Goal: Book appointment/travel/reservation

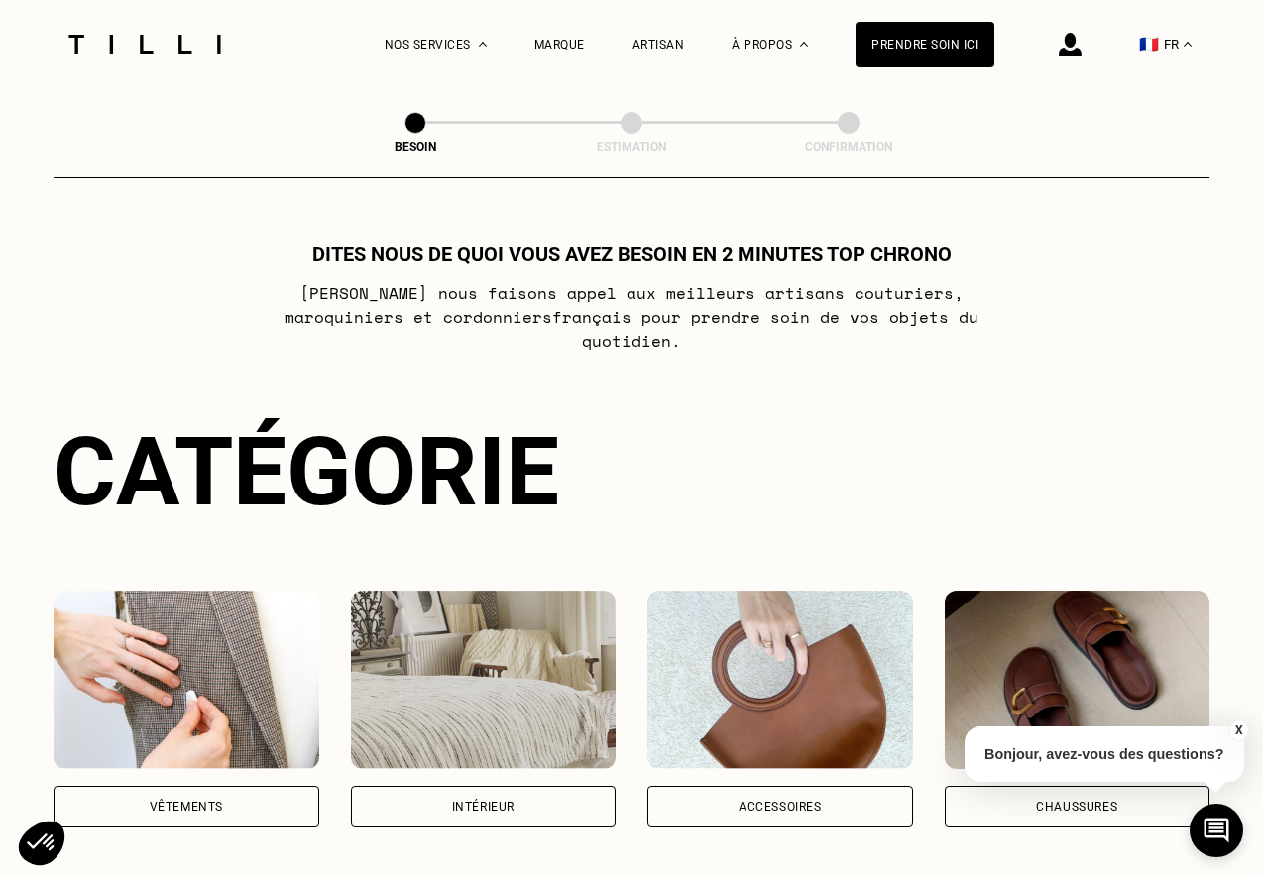
scroll to position [256, 0]
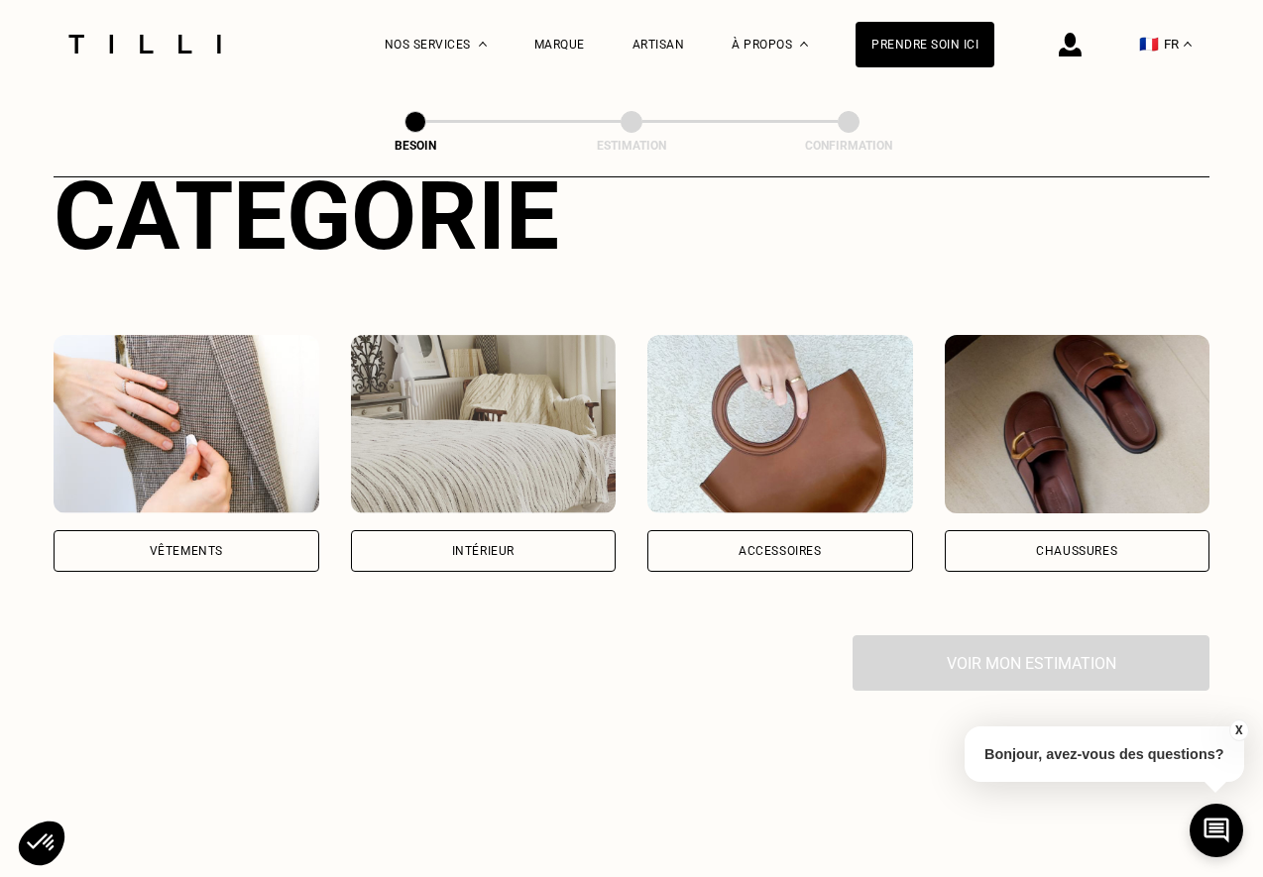
click at [227, 534] on div "Vêtements" at bounding box center [187, 551] width 266 height 42
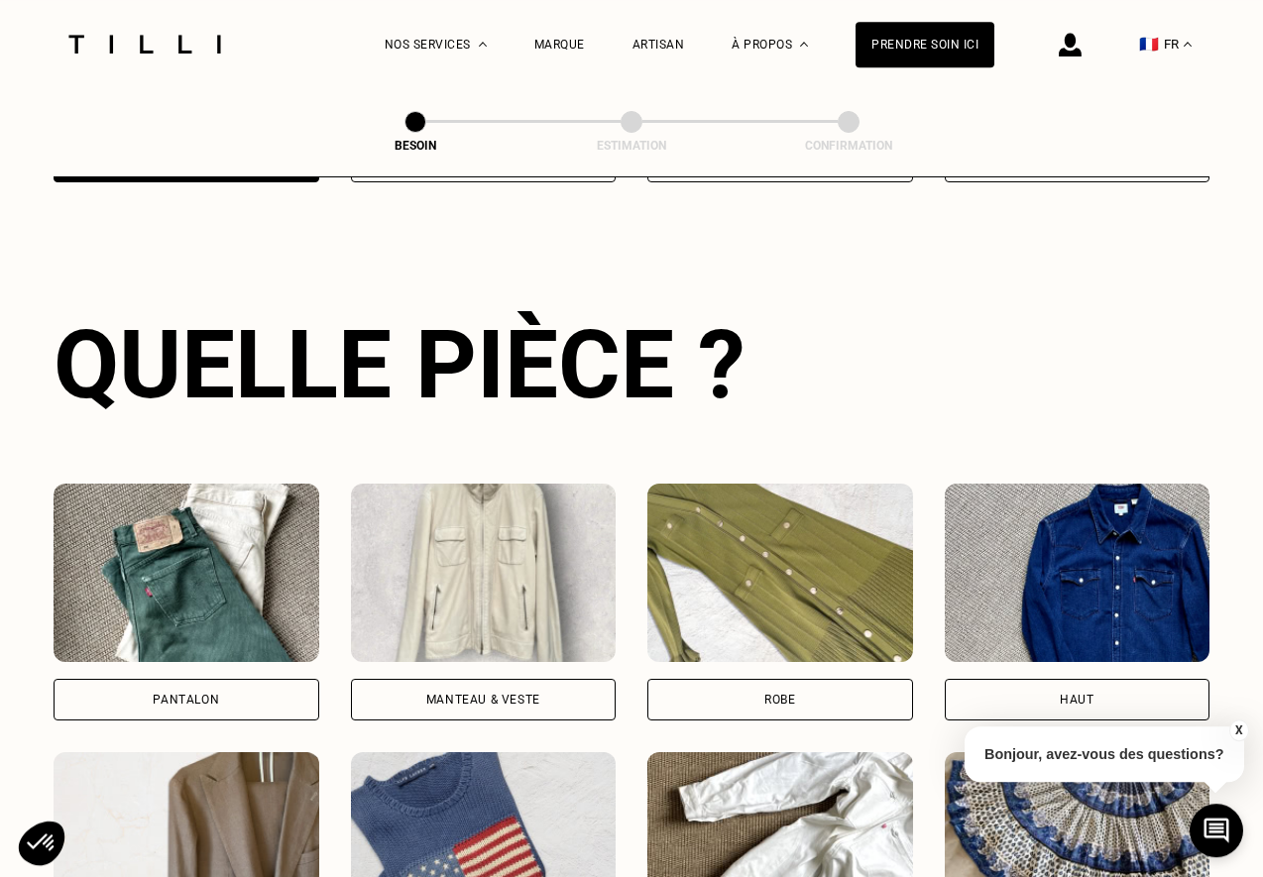
scroll to position [646, 0]
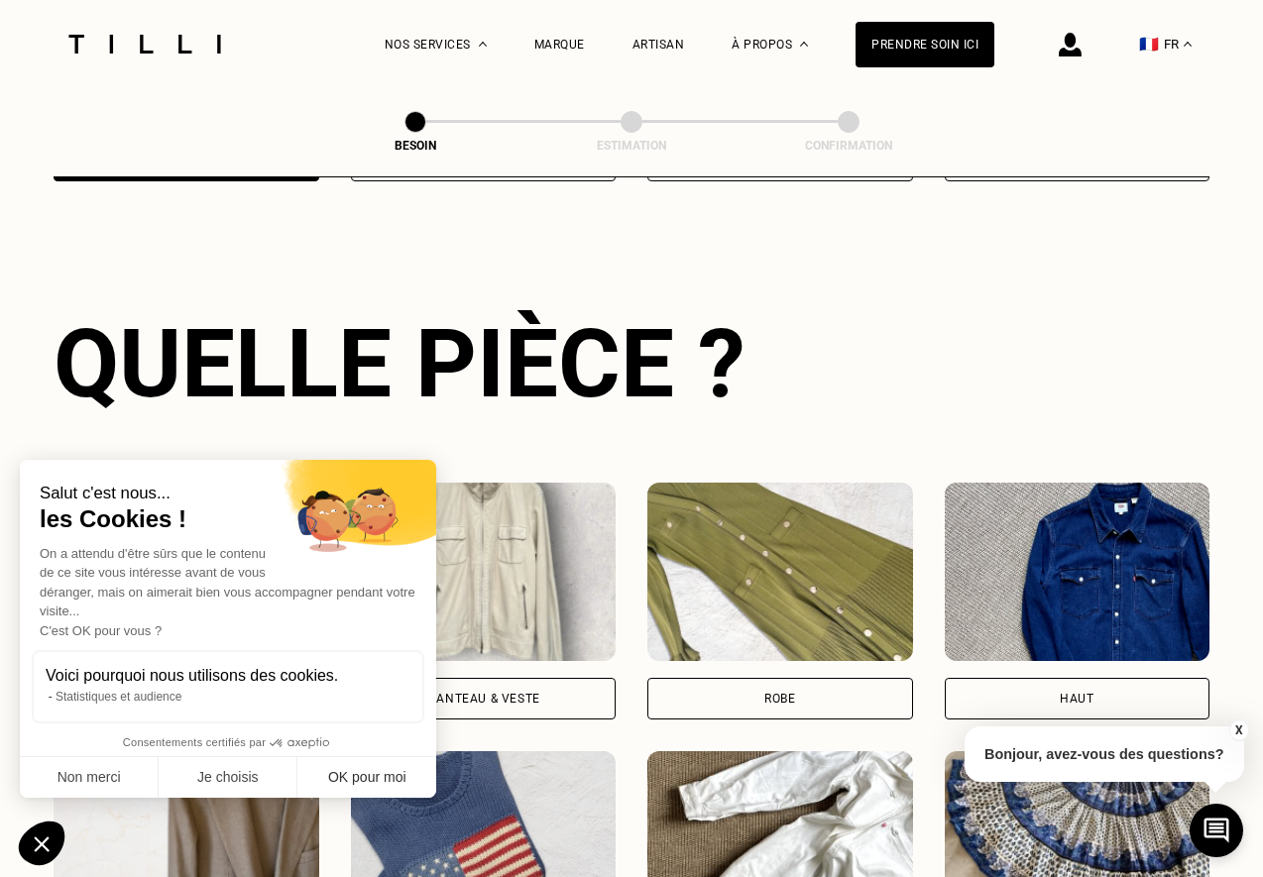
click at [337, 781] on button "OK pour moi" at bounding box center [366, 778] width 139 height 42
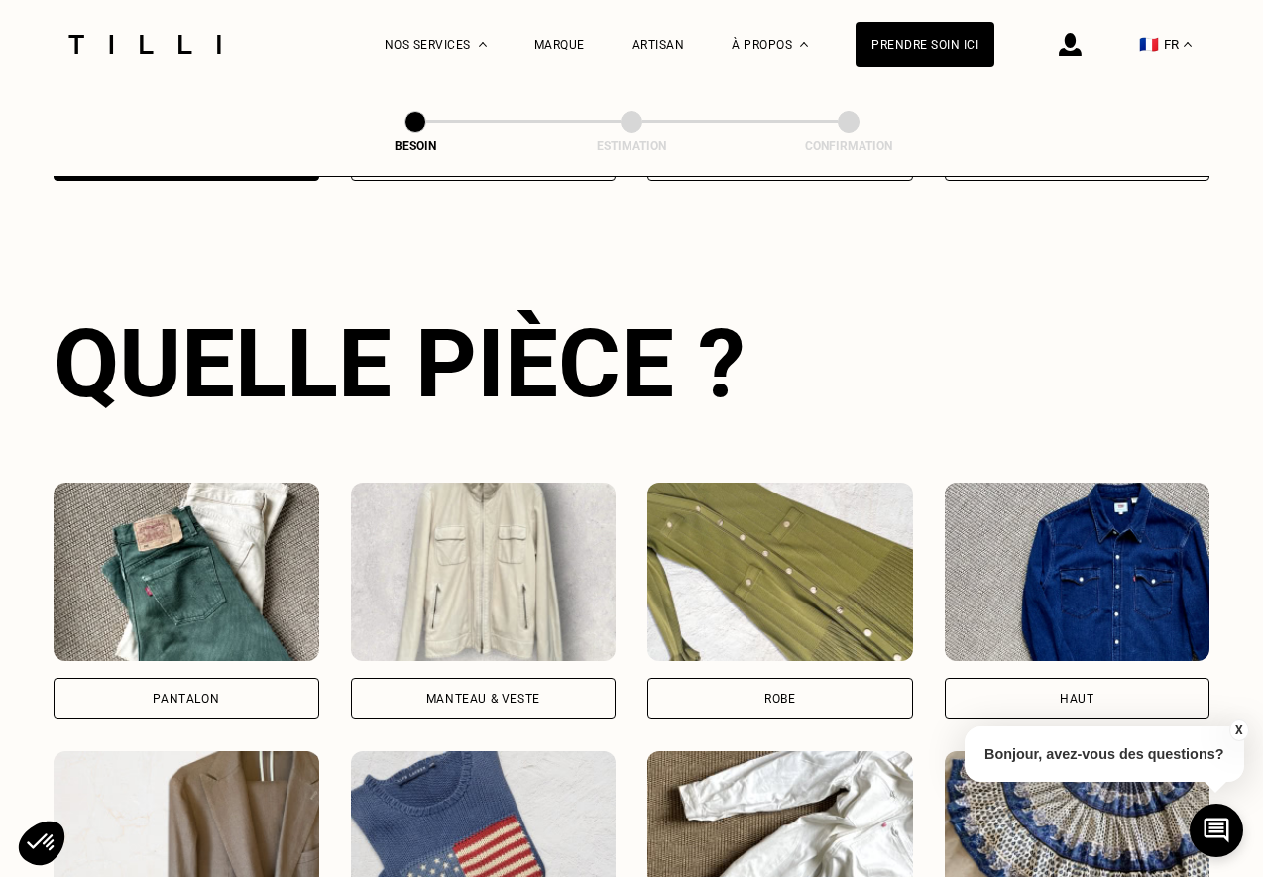
click at [211, 685] on div "Pantalon" at bounding box center [187, 699] width 266 height 42
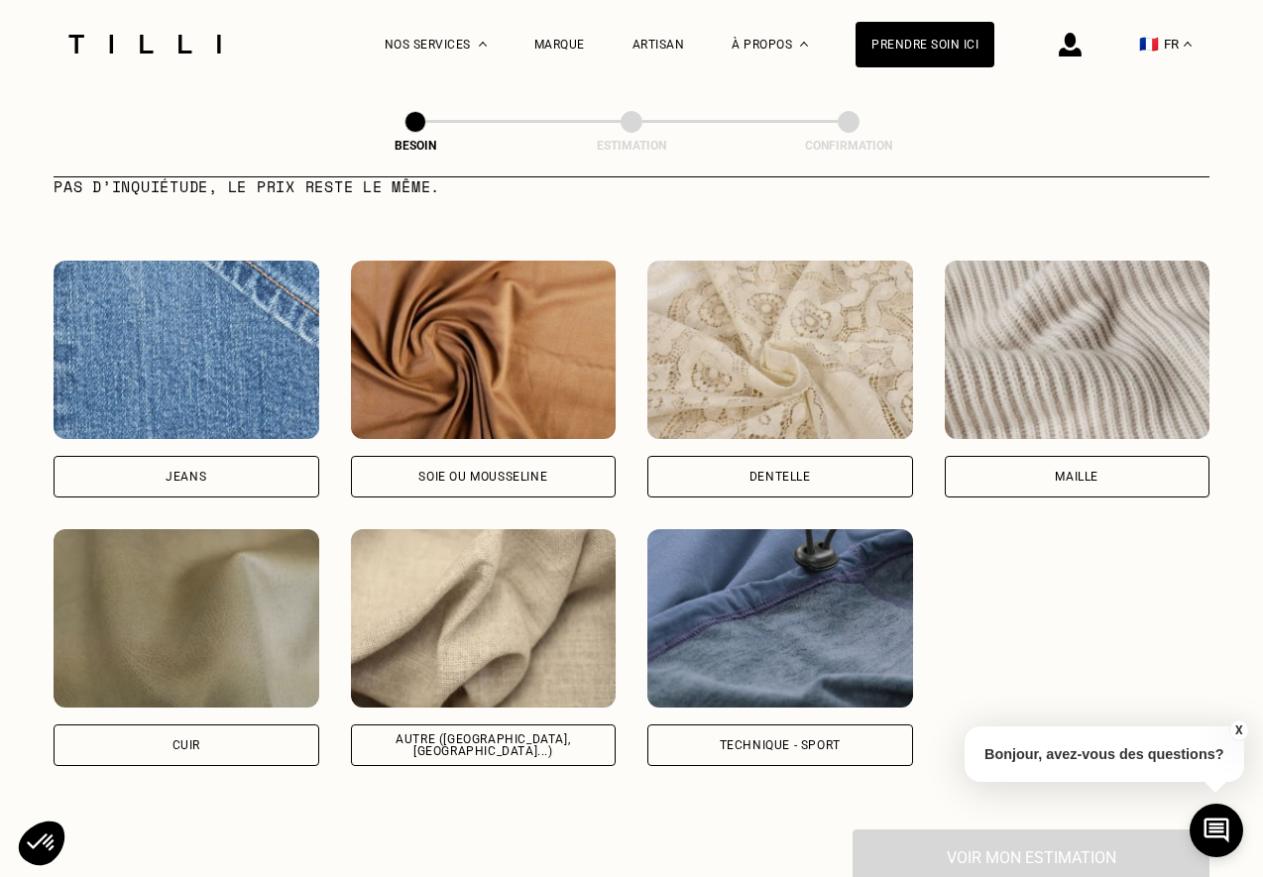
scroll to position [2074, 0]
click at [542, 466] on div "Soie ou mousseline" at bounding box center [484, 476] width 266 height 42
select select "FR"
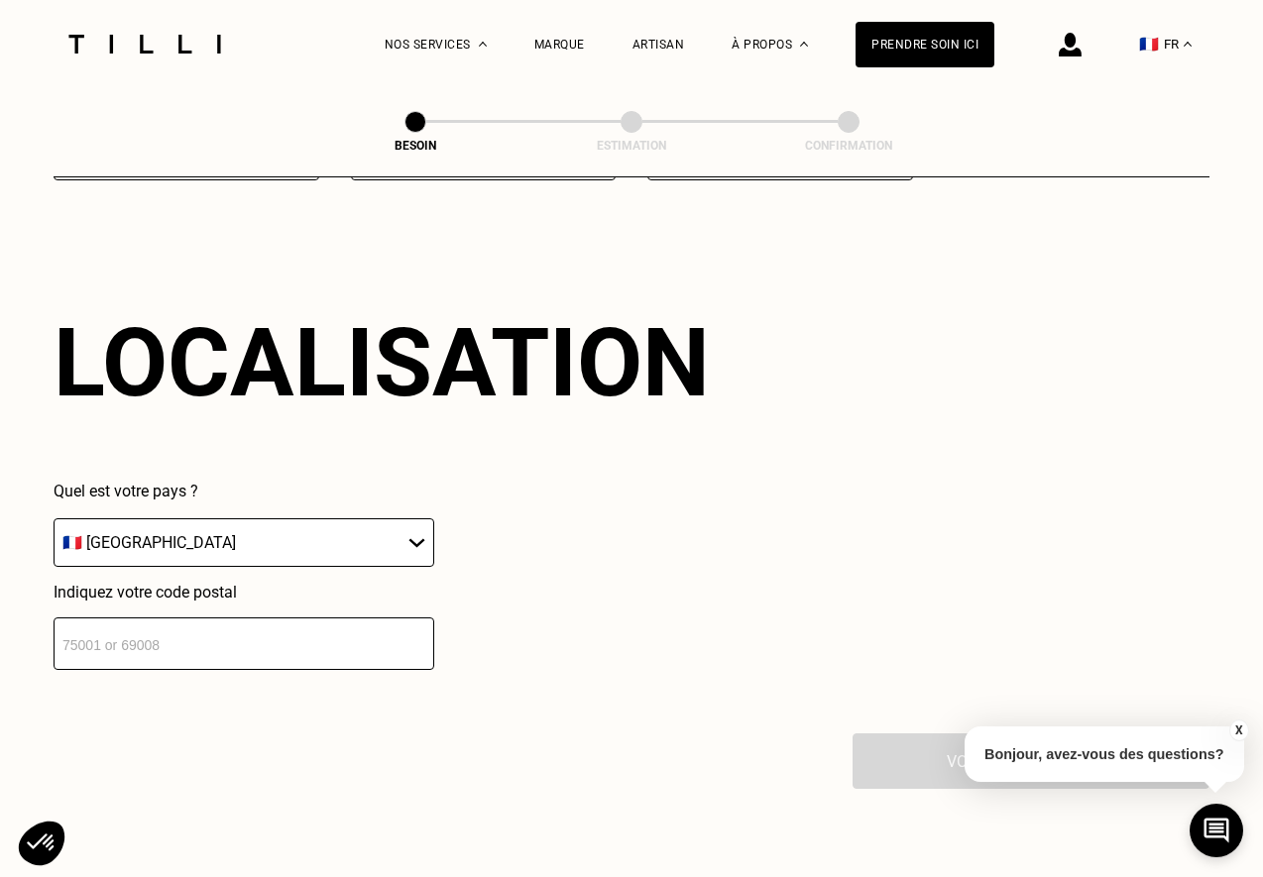
scroll to position [2660, 0]
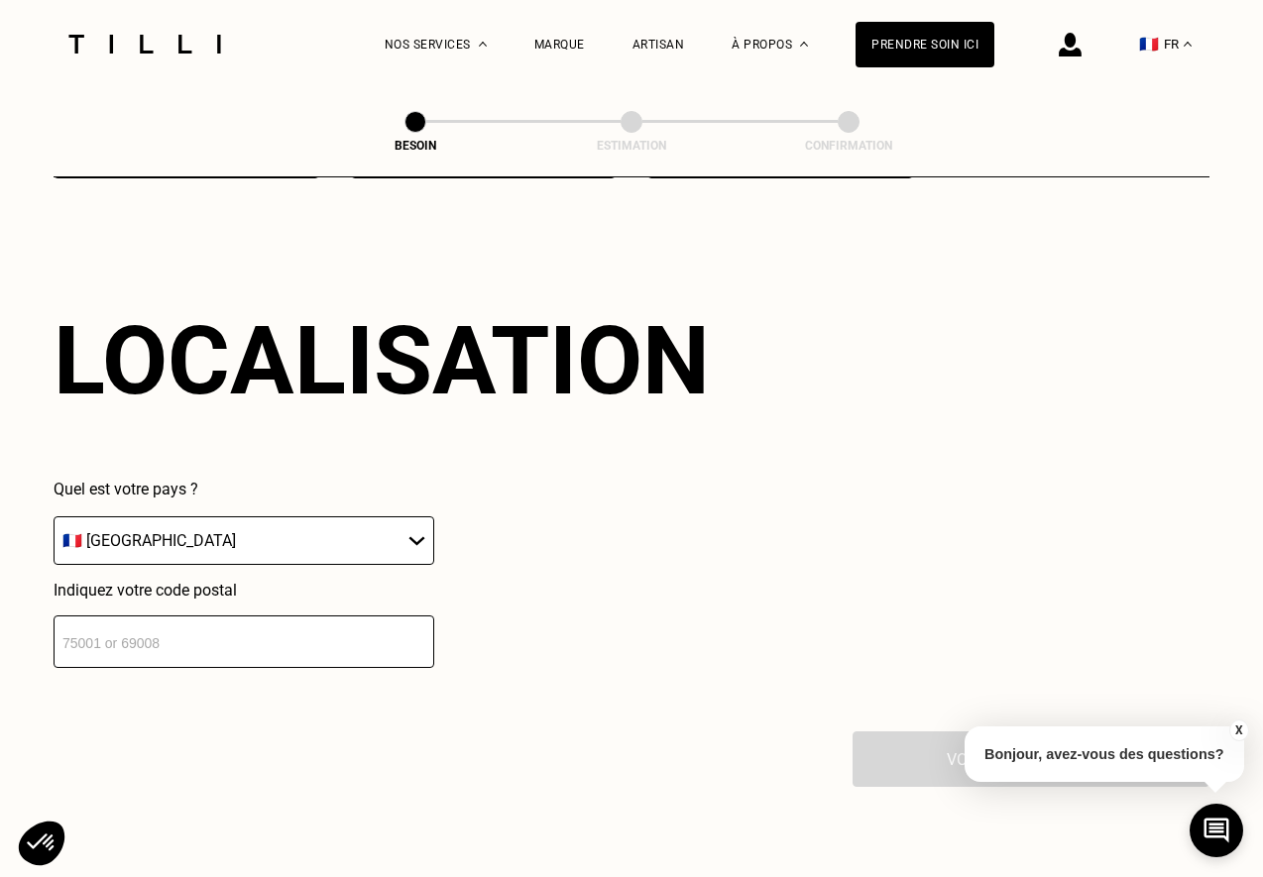
click at [308, 616] on input "number" at bounding box center [244, 642] width 381 height 53
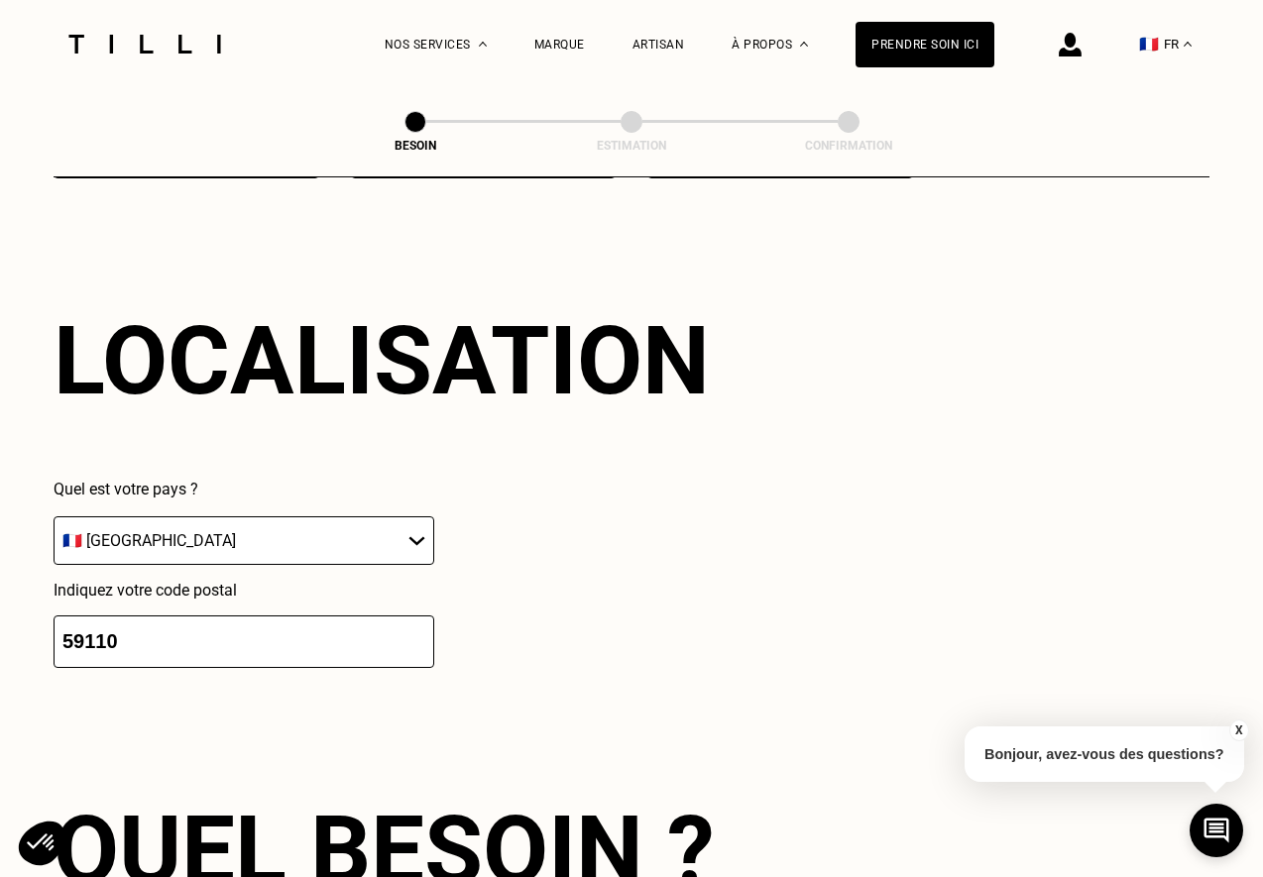
type input "59110"
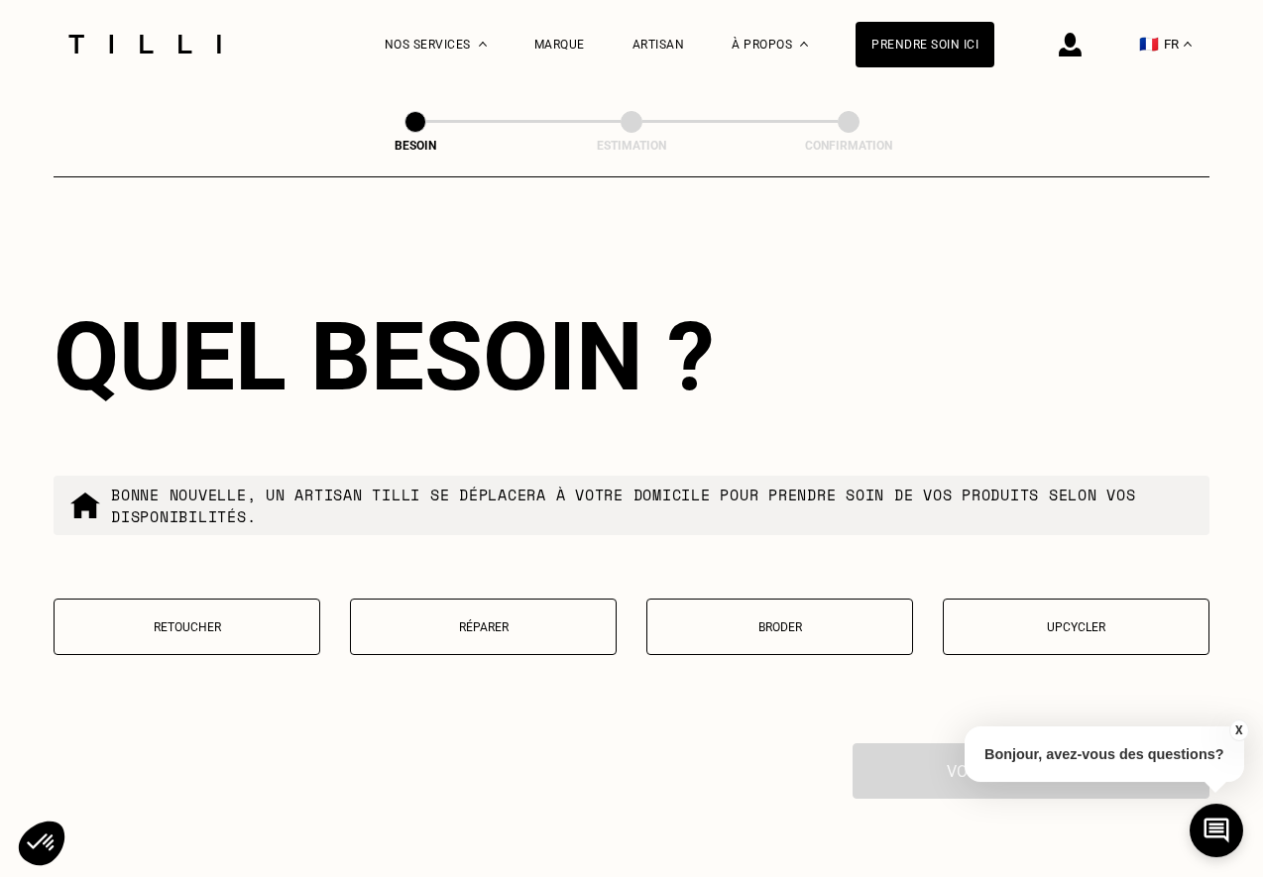
scroll to position [3154, 0]
click at [250, 620] on p "Retoucher" at bounding box center [186, 627] width 245 height 14
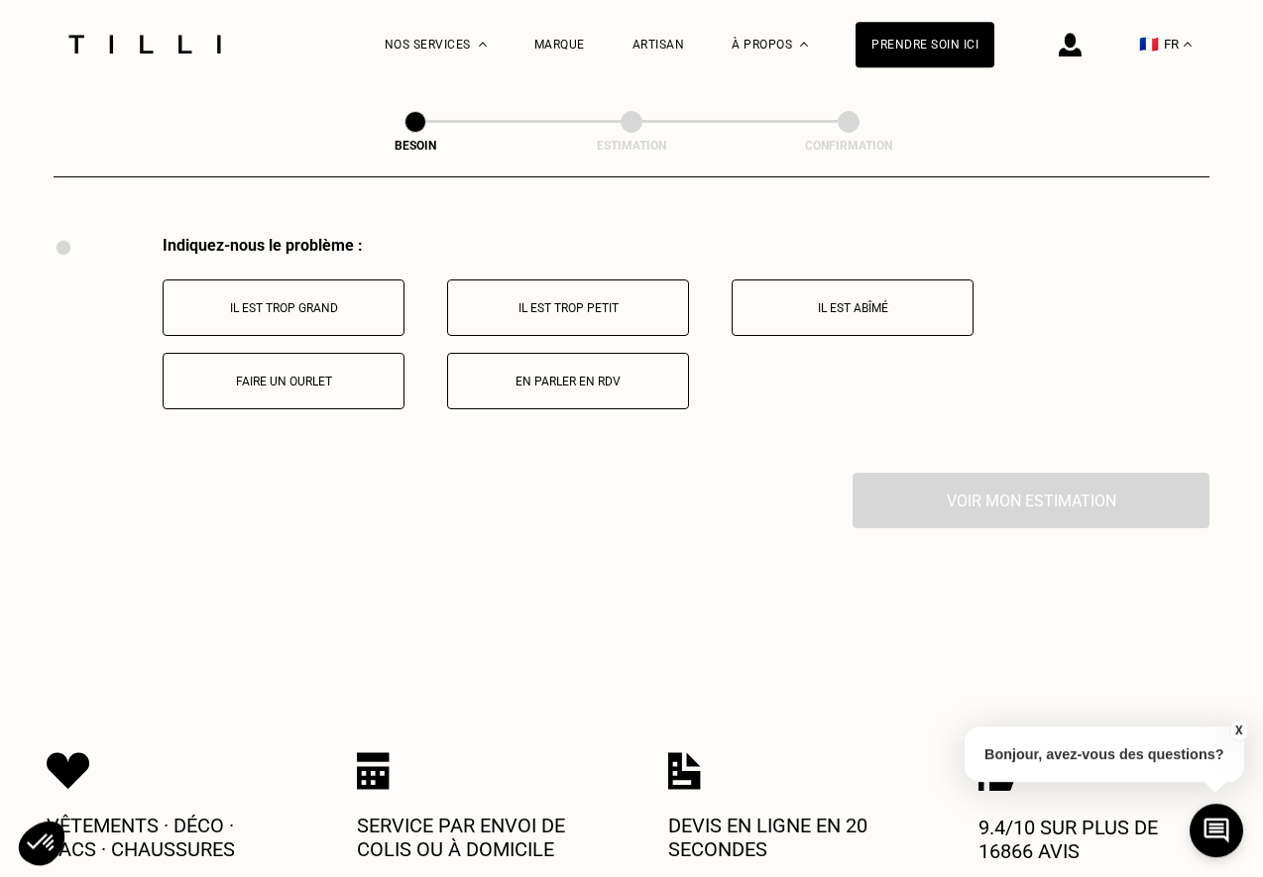
scroll to position [3661, 0]
click at [341, 375] on p "Faire un ourlet" at bounding box center [283, 382] width 220 height 14
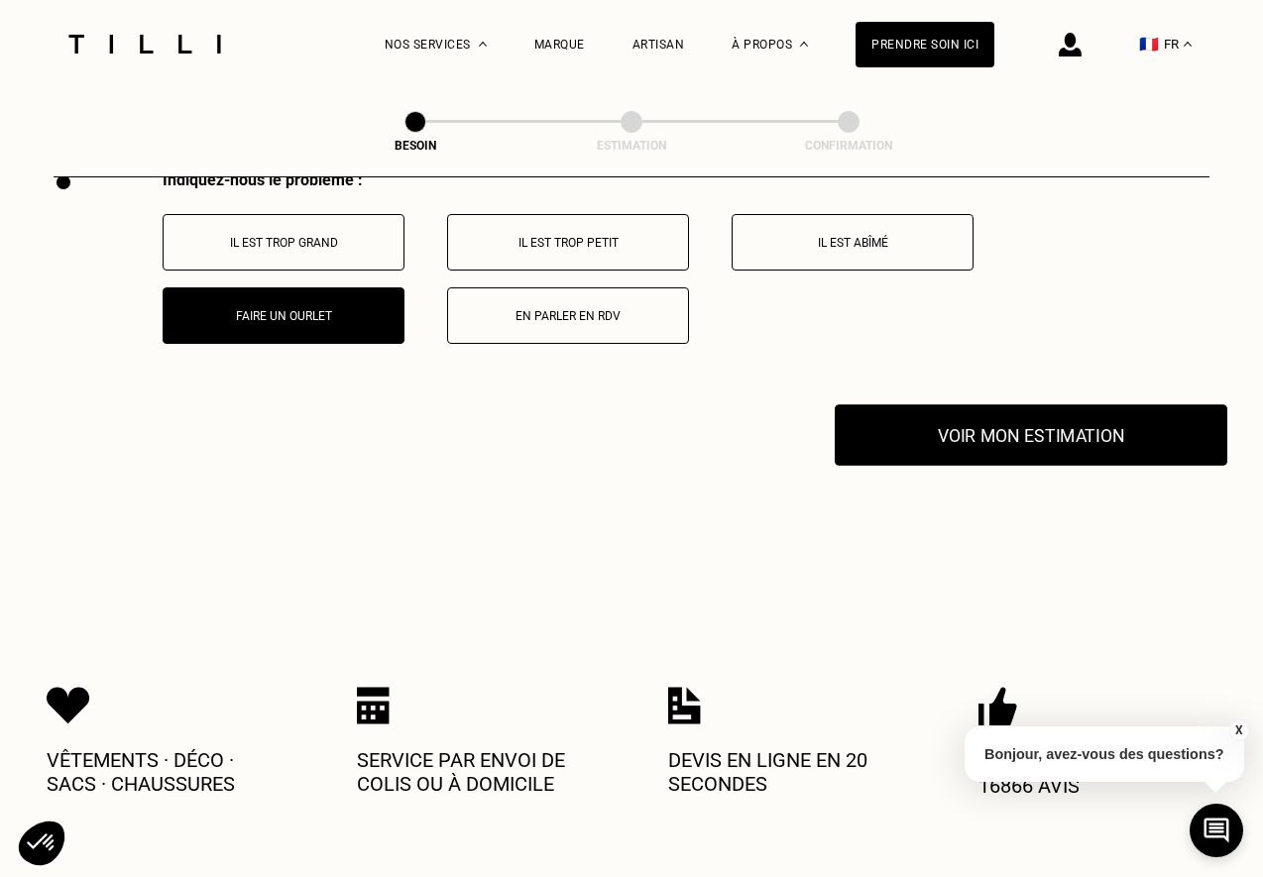
scroll to position [3726, 0]
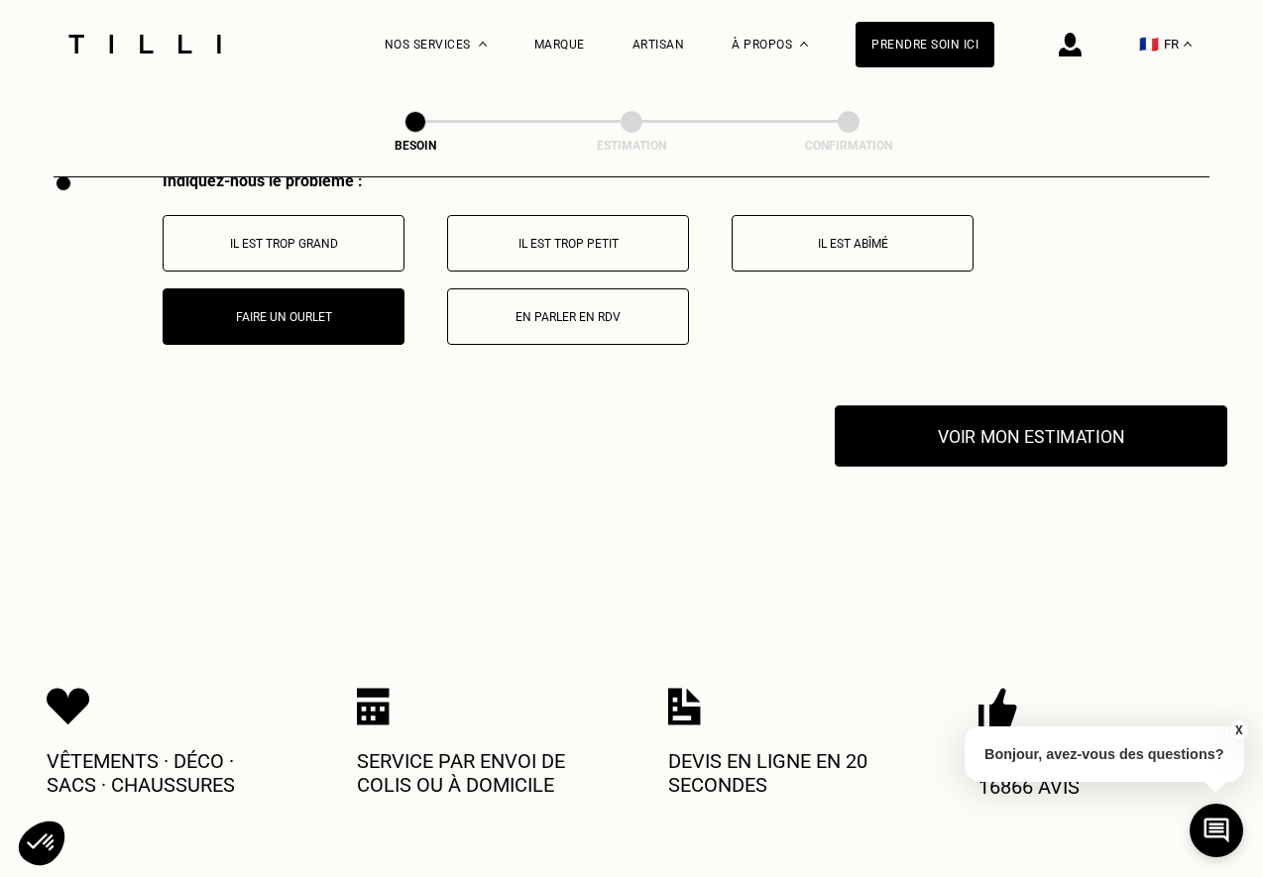
click at [961, 429] on button "Voir mon estimation" at bounding box center [1031, 435] width 392 height 61
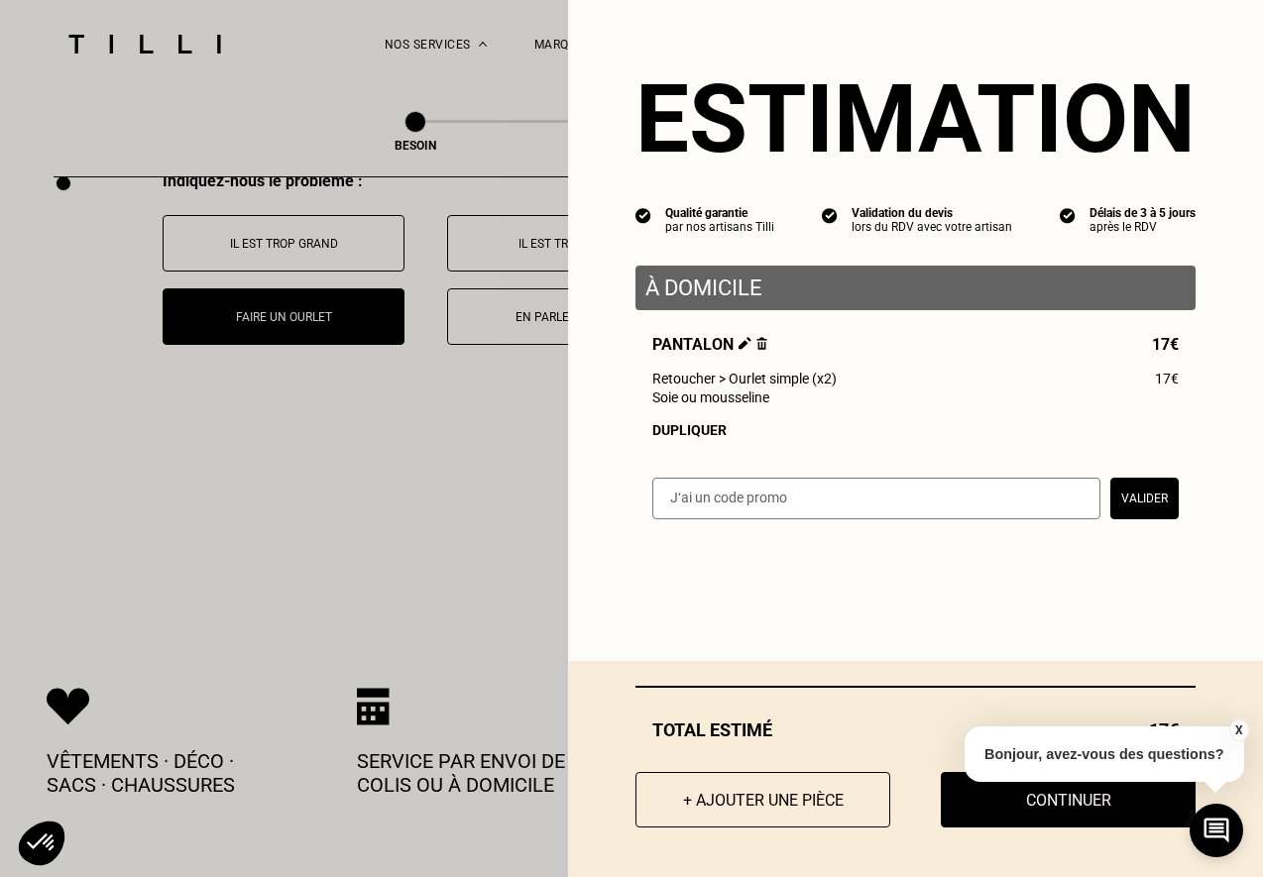
click at [750, 509] on input "text" at bounding box center [876, 499] width 448 height 42
drag, startPoint x: 767, startPoint y: 378, endPoint x: 825, endPoint y: 419, distance: 71.0
click at [825, 419] on div "Pantalon 17€ Retoucher > Ourlet simple (x2) 17€ Soie ou mousseline Dupliquer" at bounding box center [915, 386] width 560 height 103
click at [798, 500] on input "text" at bounding box center [876, 499] width 448 height 42
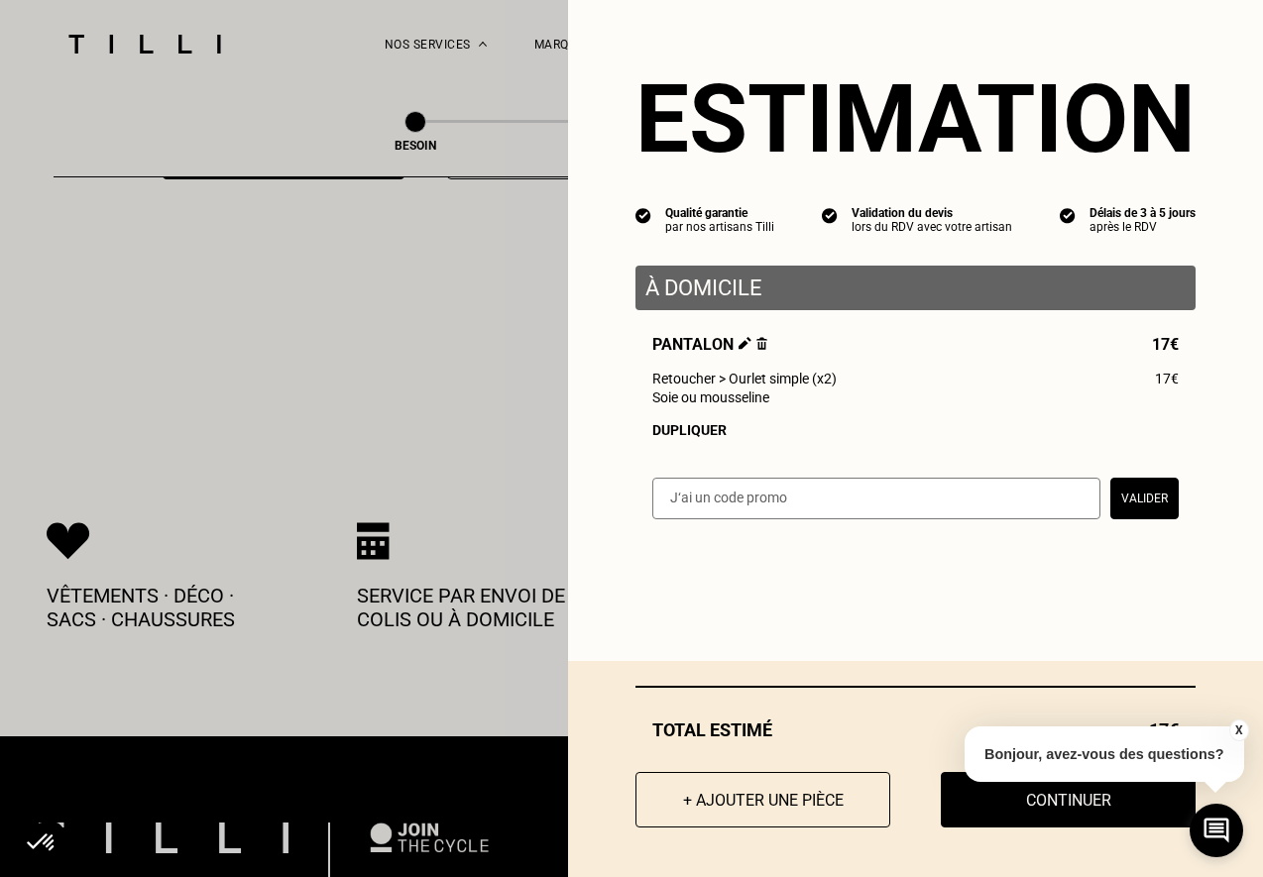
scroll to position [3888, 0]
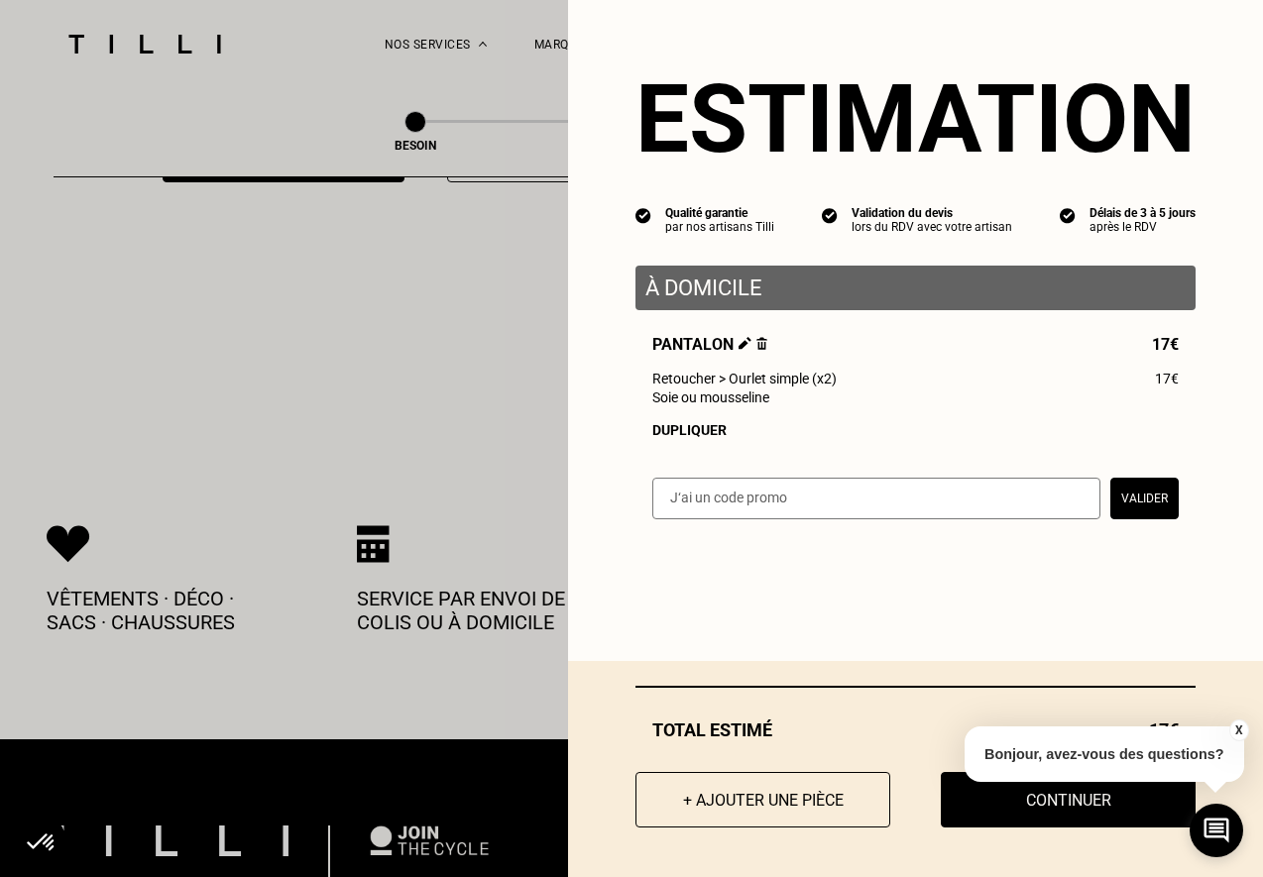
click at [1237, 729] on button "X" at bounding box center [1238, 731] width 20 height 22
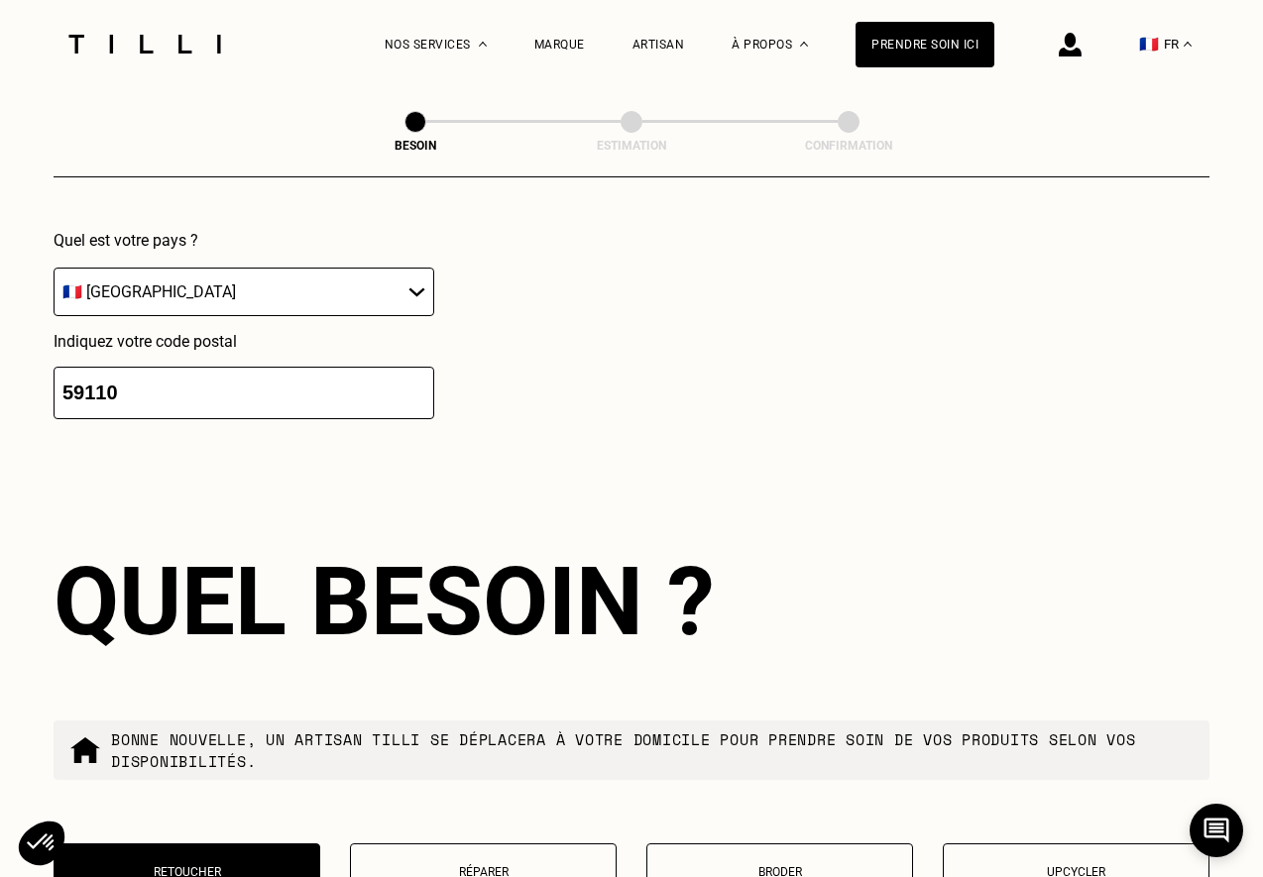
scroll to position [2874, 0]
